Goal: Check status

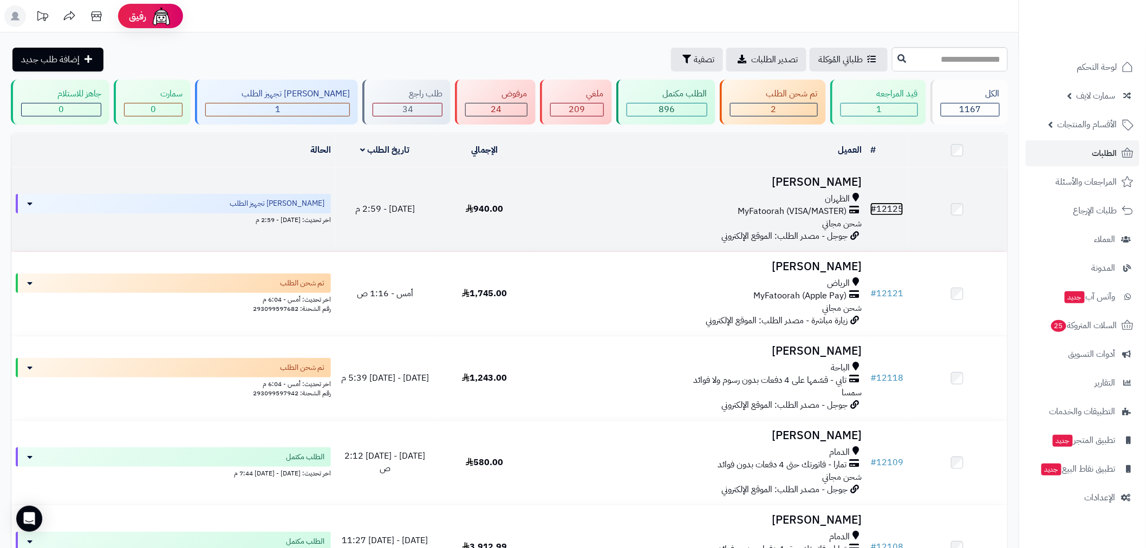
click at [889, 208] on link "# 12125" at bounding box center [887, 209] width 33 height 13
